Goal: Transaction & Acquisition: Purchase product/service

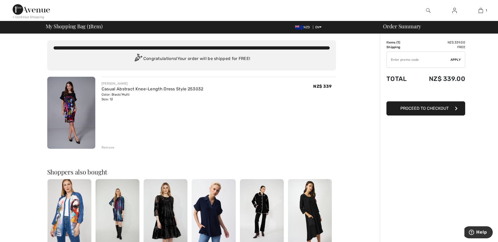
click at [69, 110] on img at bounding box center [71, 113] width 48 height 72
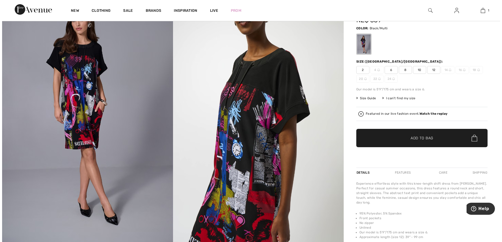
scroll to position [52, 0]
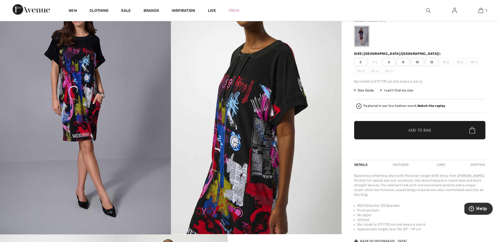
click at [249, 127] on img at bounding box center [256, 107] width 171 height 256
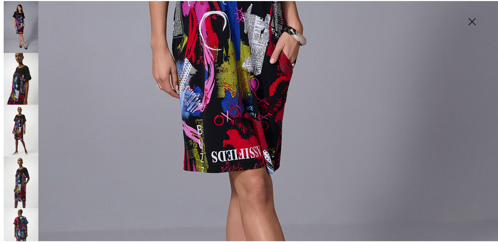
scroll to position [315, 0]
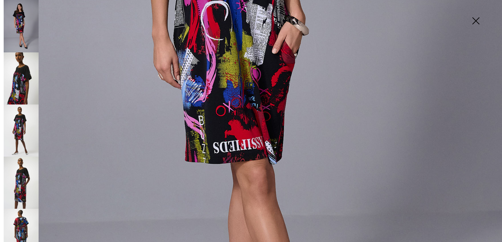
click at [474, 19] on img at bounding box center [475, 21] width 26 height 27
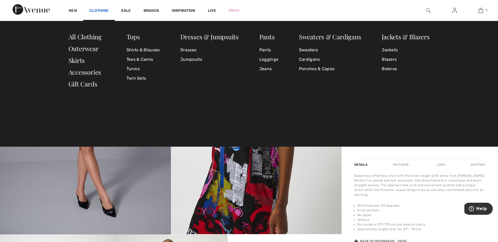
click at [100, 10] on link "Clothing" at bounding box center [98, 11] width 19 height 6
click at [77, 62] on link "Skirts" at bounding box center [76, 60] width 17 height 8
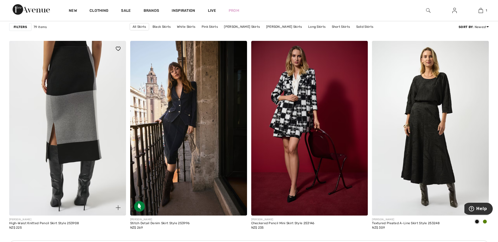
scroll to position [1364, 0]
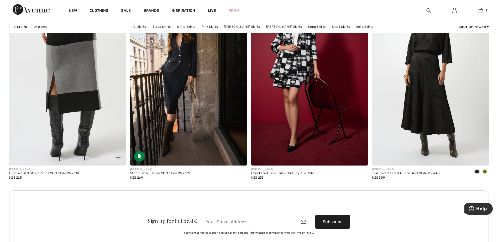
click at [79, 98] on img at bounding box center [67, 78] width 117 height 175
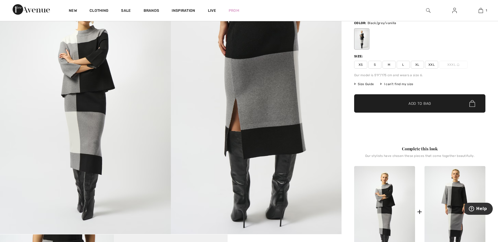
click at [84, 129] on img at bounding box center [85, 107] width 171 height 256
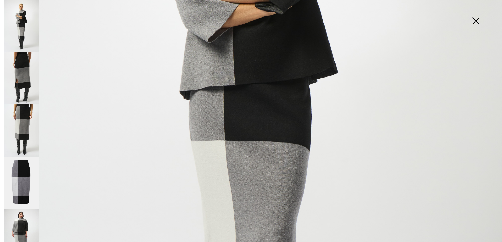
scroll to position [289, 0]
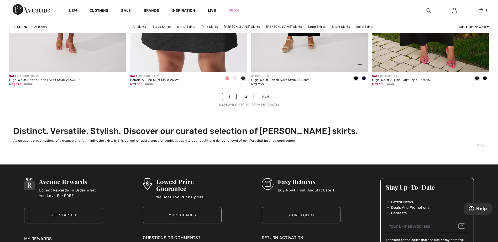
scroll to position [3017, 0]
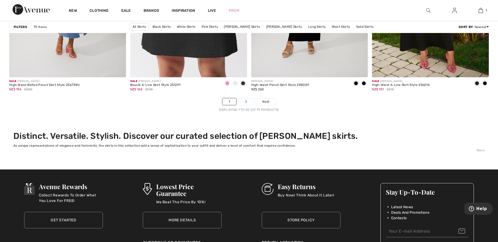
click at [247, 100] on link "2" at bounding box center [246, 101] width 14 height 7
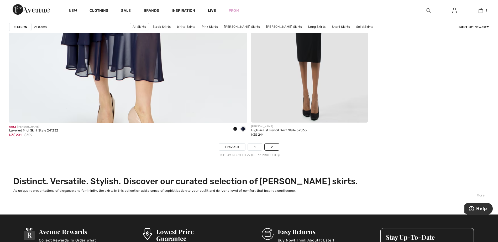
scroll to position [1941, 0]
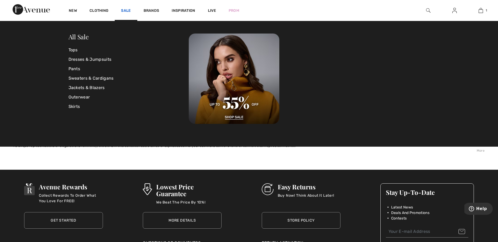
click at [124, 11] on link "Sale" at bounding box center [126, 11] width 10 height 6
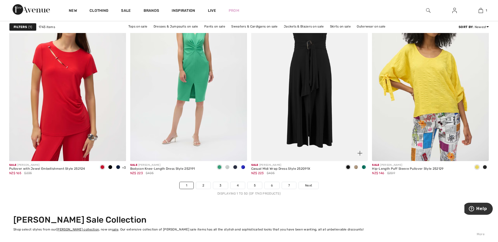
scroll to position [2991, 0]
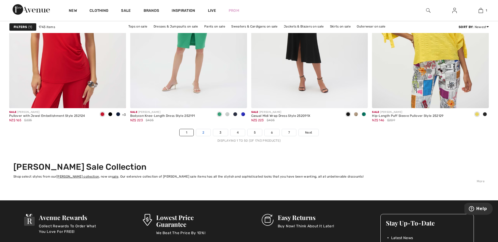
click at [206, 134] on link "2" at bounding box center [203, 132] width 14 height 7
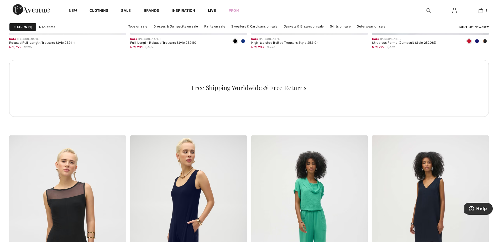
scroll to position [2230, 0]
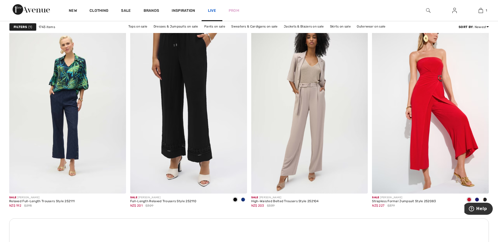
click at [211, 10] on link "Live" at bounding box center [212, 11] width 8 height 6
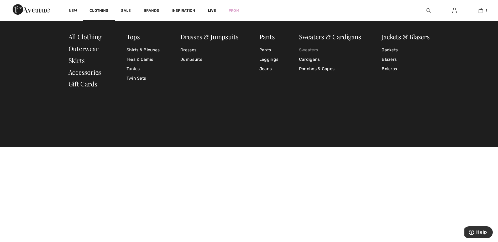
click at [307, 51] on link "Sweaters" at bounding box center [330, 49] width 62 height 9
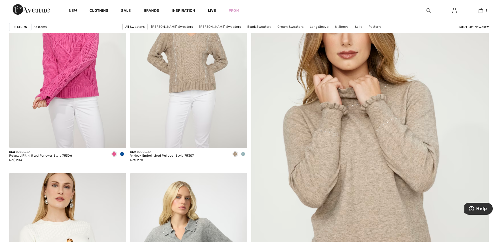
scroll to position [105, 0]
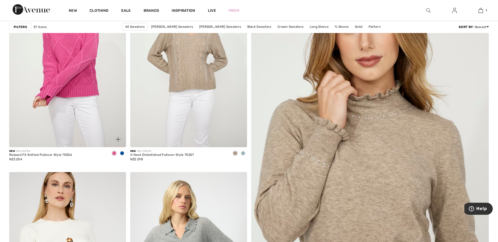
click at [123, 153] on span at bounding box center [122, 153] width 4 height 4
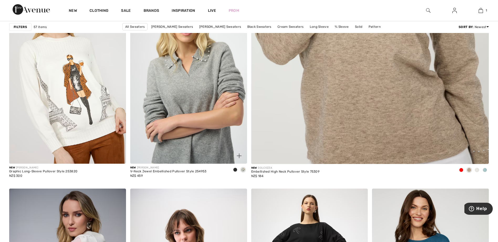
scroll to position [289, 0]
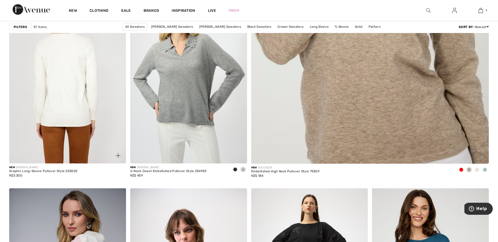
click at [71, 112] on img at bounding box center [67, 76] width 117 height 175
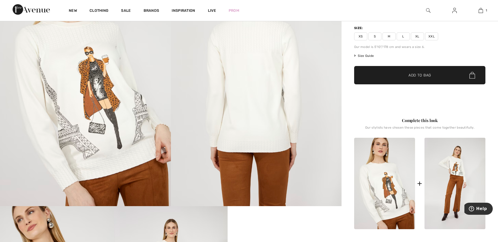
scroll to position [79, 0]
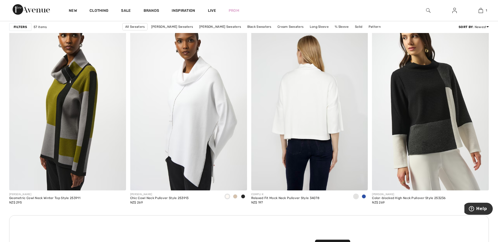
scroll to position [1338, 0]
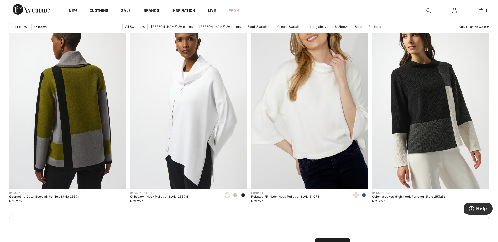
click at [78, 128] on img at bounding box center [67, 101] width 117 height 175
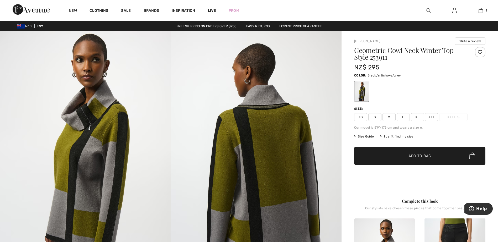
click span "M"
click span "Add to Bag"
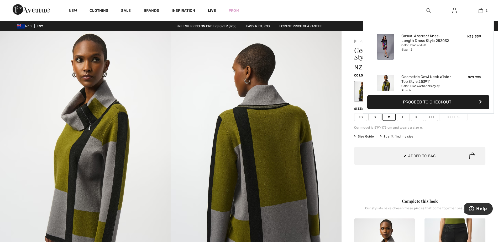
scroll to position [16, 0]
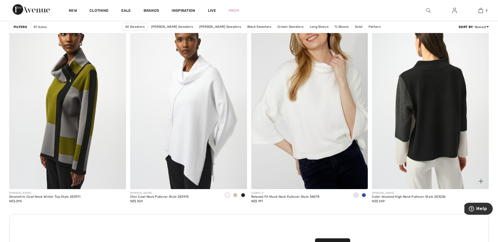
click at [442, 131] on img at bounding box center [430, 101] width 117 height 175
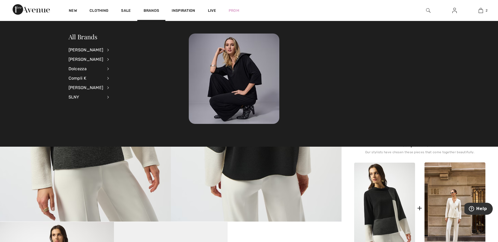
scroll to position [52, 0]
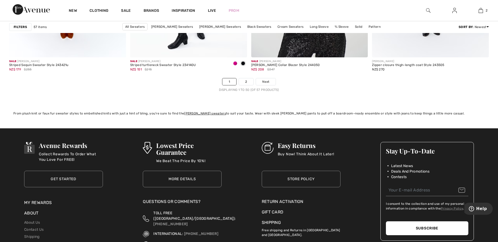
scroll to position [3043, 0]
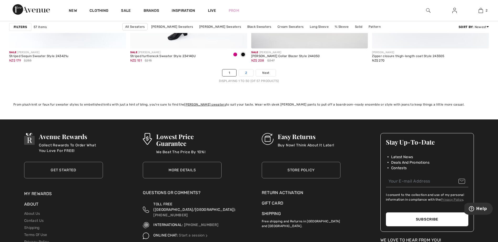
click at [244, 72] on link "2" at bounding box center [246, 73] width 14 height 7
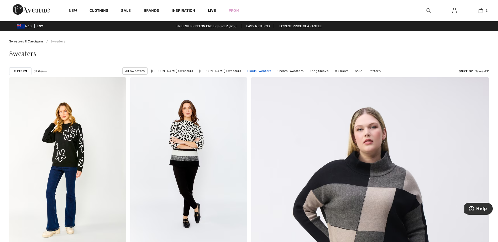
click at [252, 72] on link "Black Sweaters" at bounding box center [259, 71] width 29 height 7
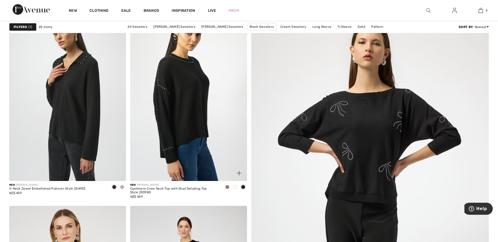
scroll to position [79, 0]
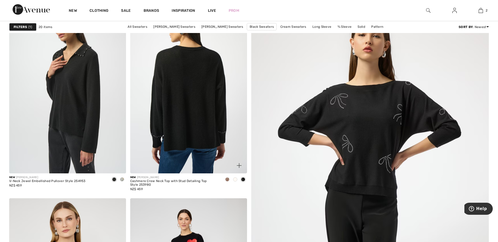
click at [203, 99] on img at bounding box center [188, 86] width 117 height 175
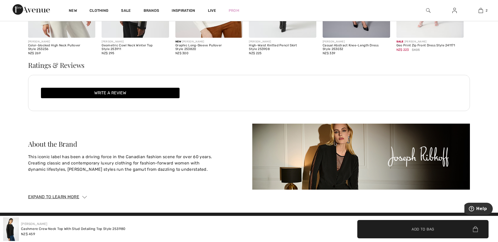
scroll to position [813, 0]
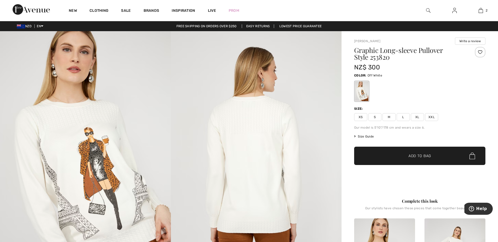
click at [388, 117] on span "M" at bounding box center [388, 117] width 13 height 8
click at [93, 160] on img at bounding box center [85, 159] width 171 height 256
